Goal: Find specific page/section: Find specific page/section

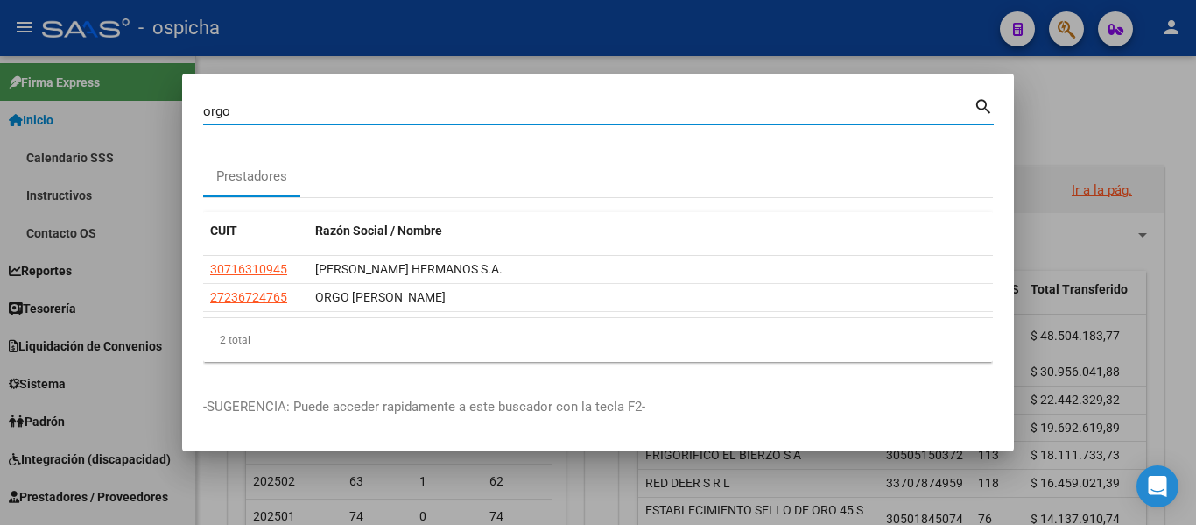
drag, startPoint x: 255, startPoint y: 112, endPoint x: 67, endPoint y: 108, distance: 188.4
click at [67, 109] on div "orgo Buscar (apellido, dni, cuil, nro traspaso, cuit, obra social) search Prest…" at bounding box center [598, 262] width 1196 height 525
paste input "23129136219"
type input "23129136219"
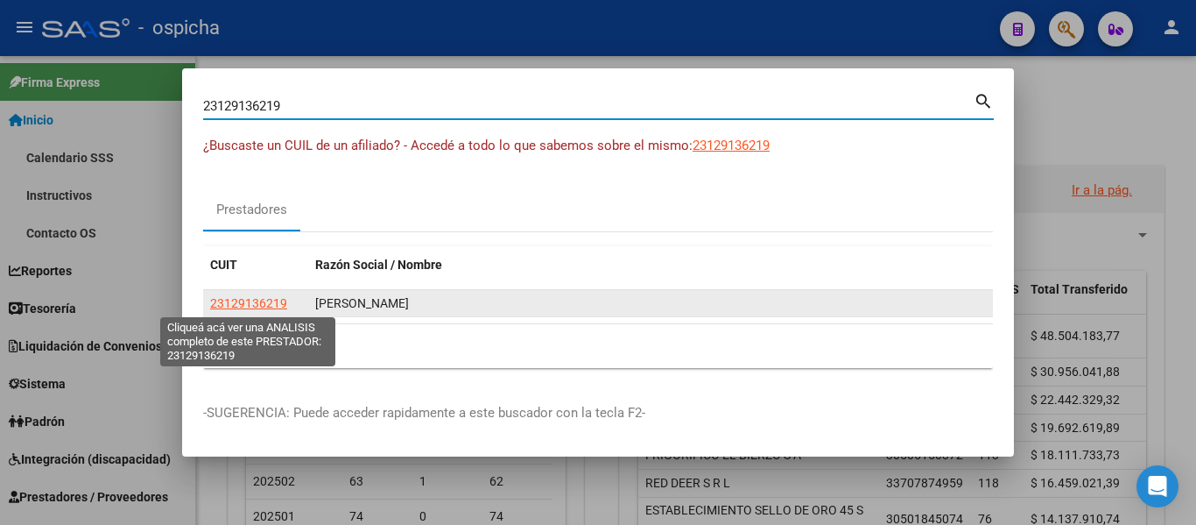
click at [230, 307] on span "23129136219" at bounding box center [248, 303] width 77 height 14
type textarea "23129136219"
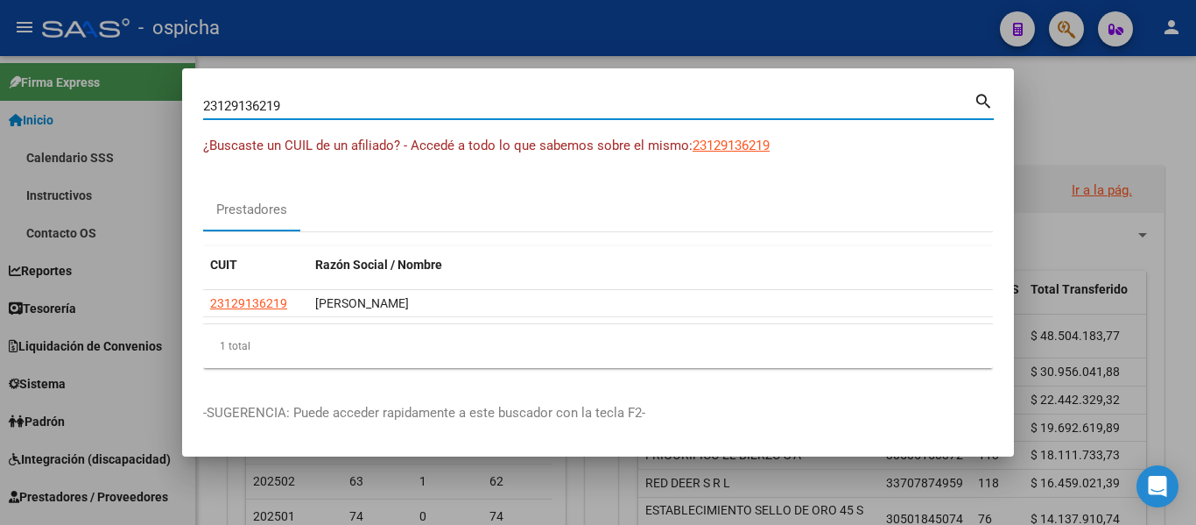
drag, startPoint x: 341, startPoint y: 101, endPoint x: 152, endPoint y: 105, distance: 189.2
click at [152, 105] on div "23129136219 Buscar (apellido, dni, cuil, nro traspaso, cuit, obra social) searc…" at bounding box center [598, 262] width 1196 height 525
type input "30716935996"
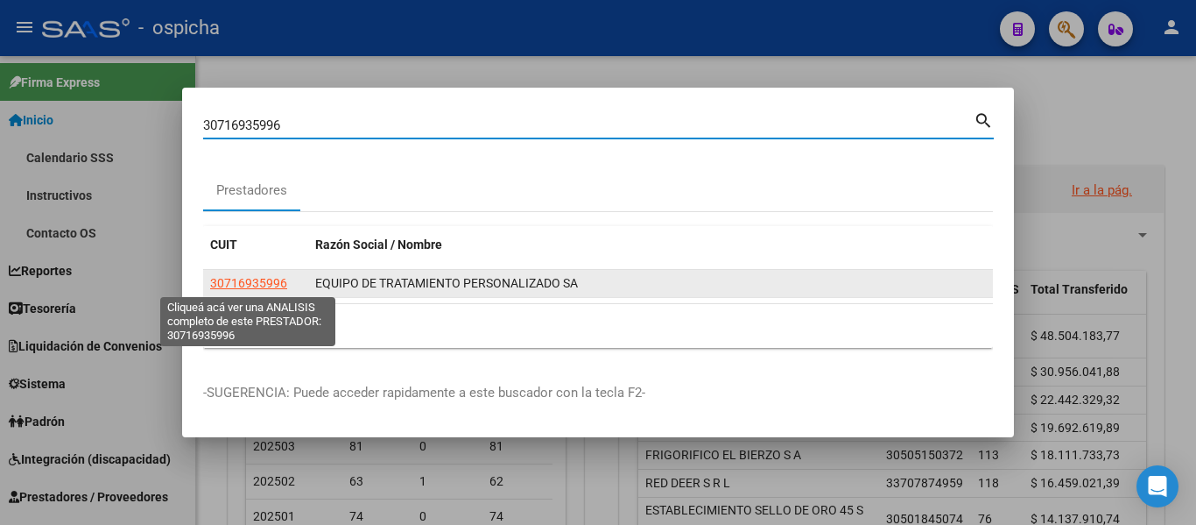
click at [274, 282] on span "30716935996" at bounding box center [248, 283] width 77 height 14
type textarea "30716935996"
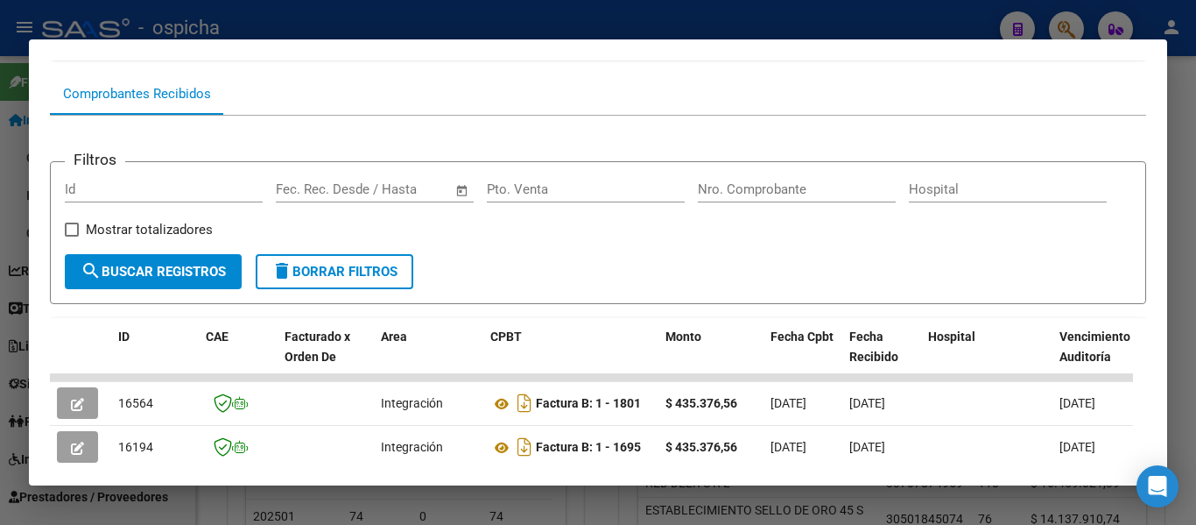
scroll to position [534, 0]
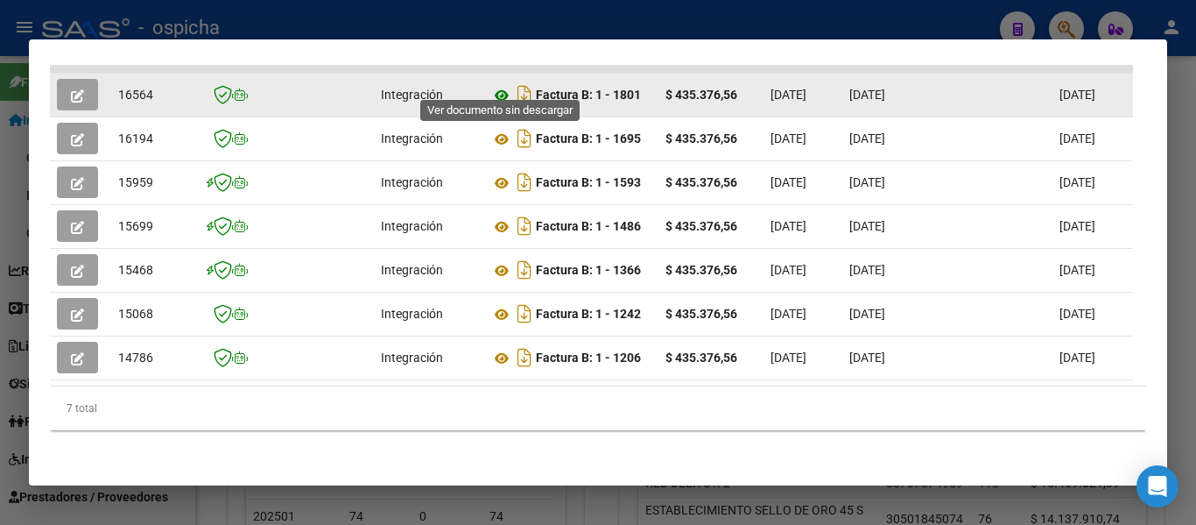
click at [500, 87] on icon at bounding box center [501, 95] width 23 height 21
